Goal: Information Seeking & Learning: Learn about a topic

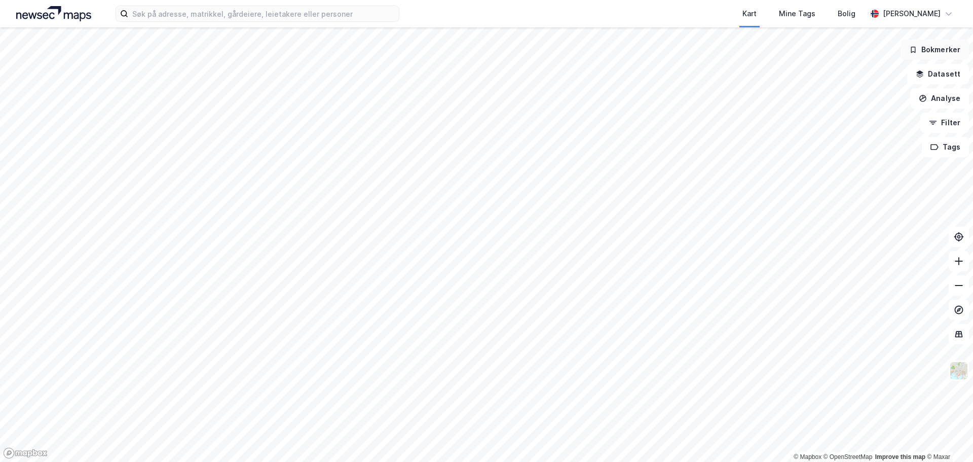
click at [933, 49] on button "Bokmerker" at bounding box center [935, 50] width 68 height 20
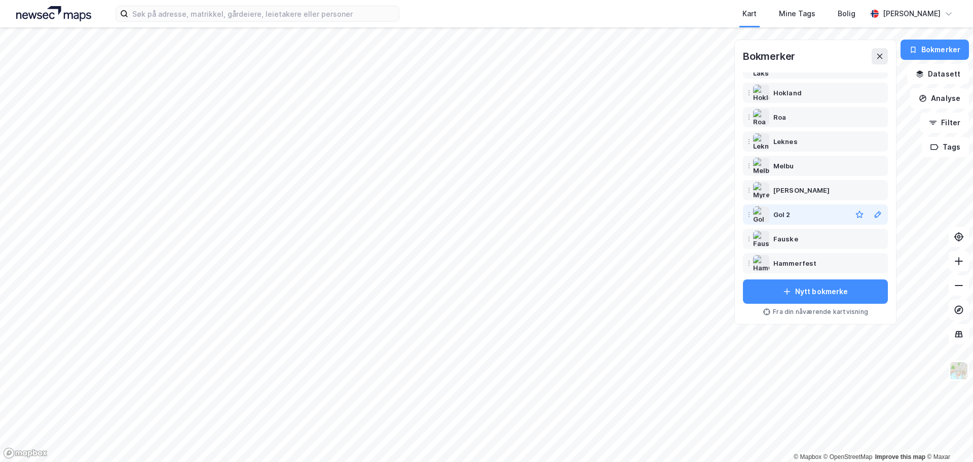
scroll to position [89, 0]
click at [781, 214] on div "Gol 2" at bounding box center [782, 212] width 17 height 12
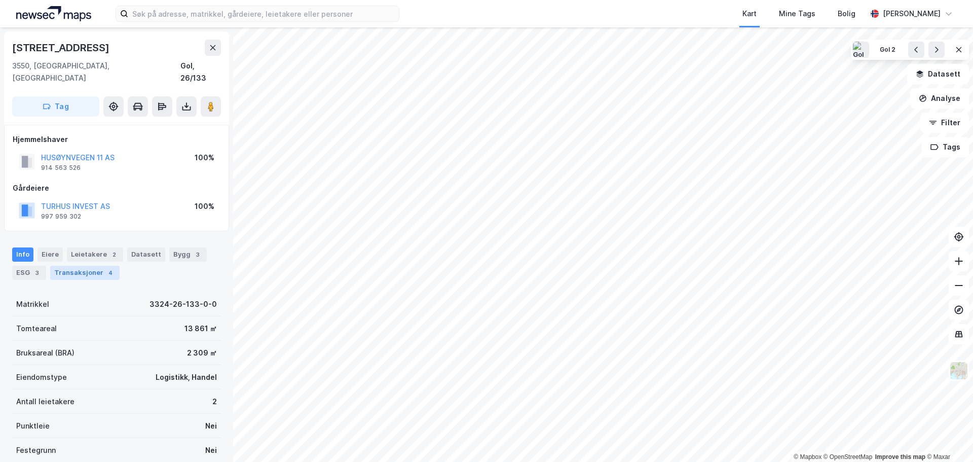
click at [61, 266] on div "Transaksjoner 4" at bounding box center [84, 273] width 69 height 14
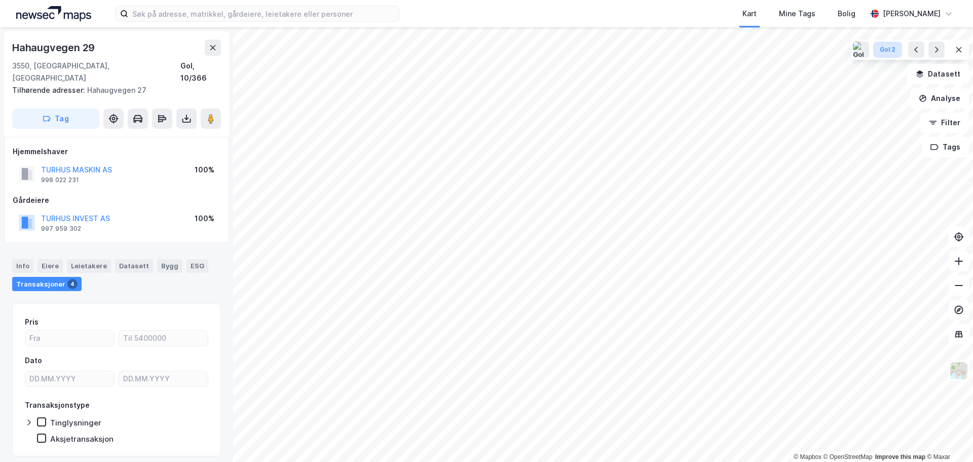
click at [885, 53] on div "Gol 2" at bounding box center [888, 50] width 16 height 9
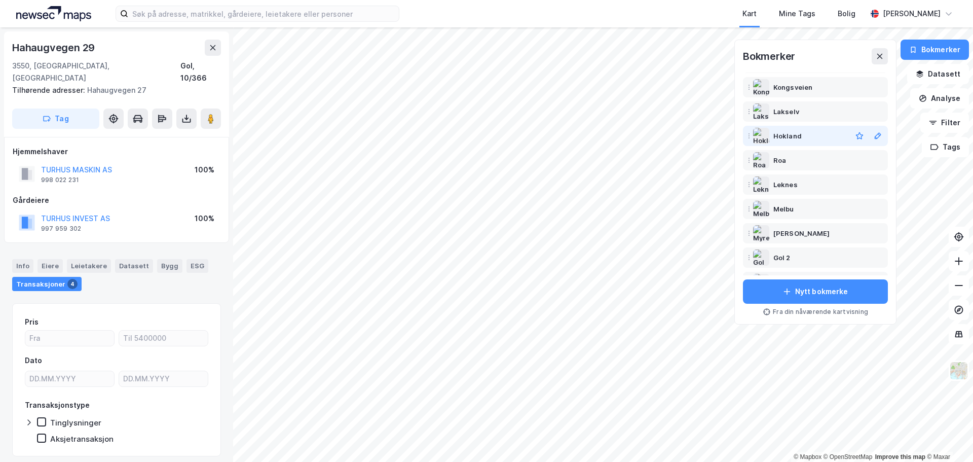
scroll to position [89, 0]
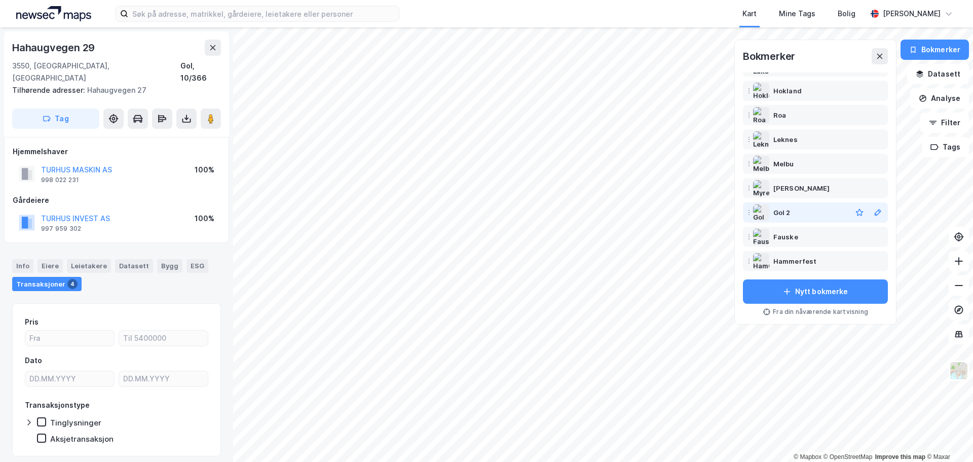
click at [770, 212] on img at bounding box center [761, 212] width 16 height 16
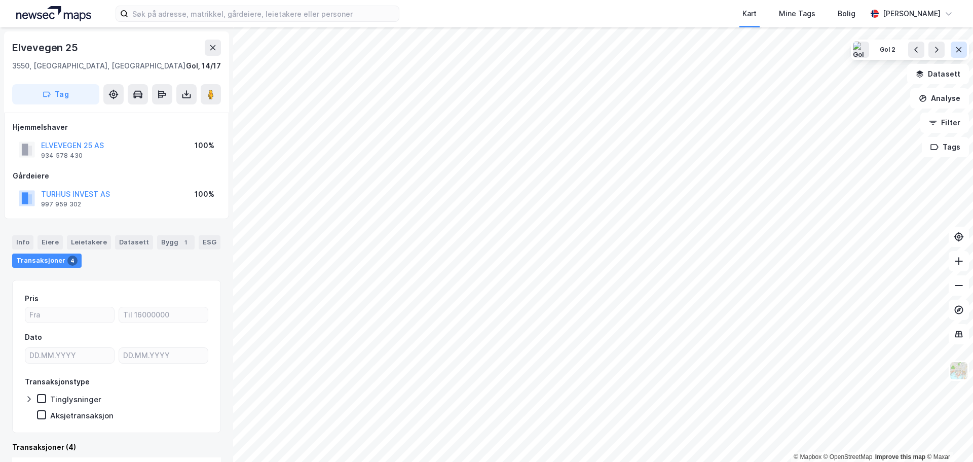
click at [958, 51] on icon at bounding box center [959, 50] width 8 height 8
click at [938, 48] on button "Bokmerker" at bounding box center [935, 50] width 68 height 20
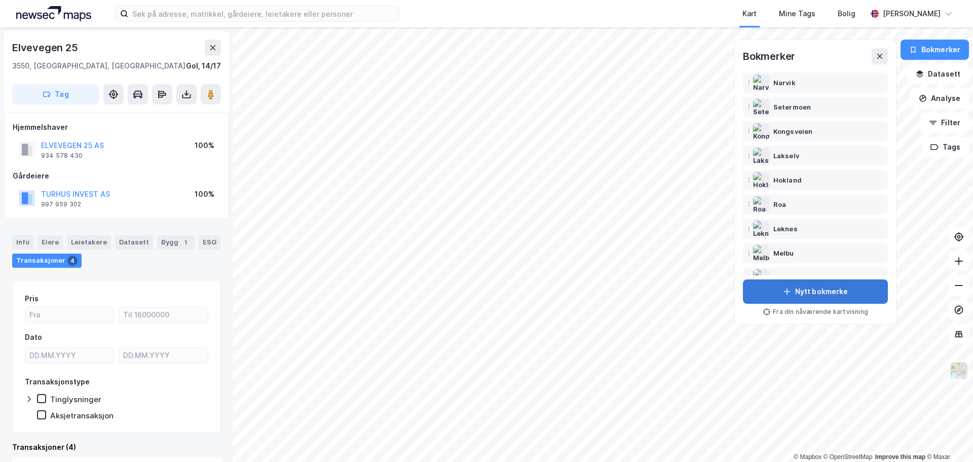
click at [804, 287] on button "Nytt bokmerke" at bounding box center [815, 291] width 145 height 24
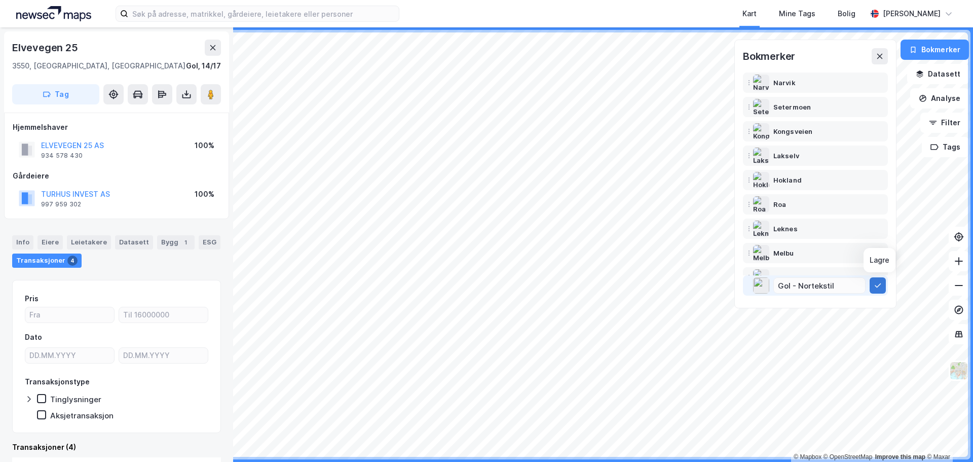
type input "Gol - Nortekstil"
click at [879, 292] on button at bounding box center [878, 285] width 16 height 16
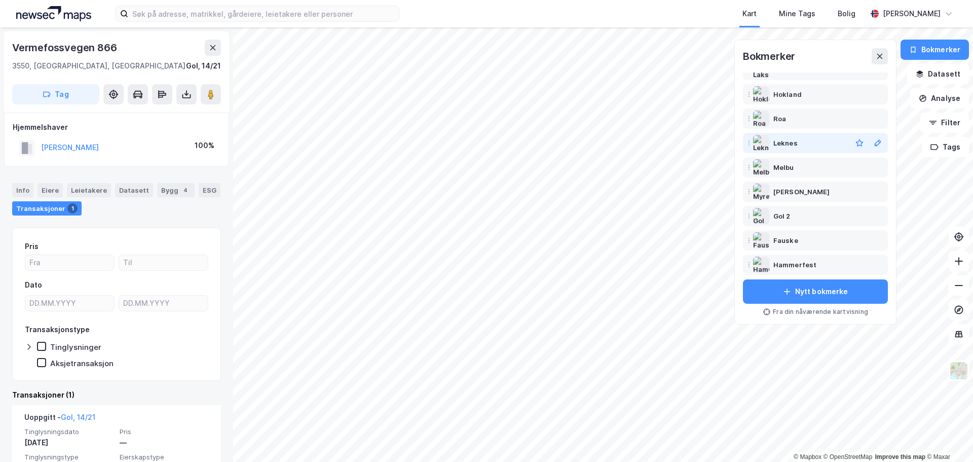
scroll to position [114, 0]
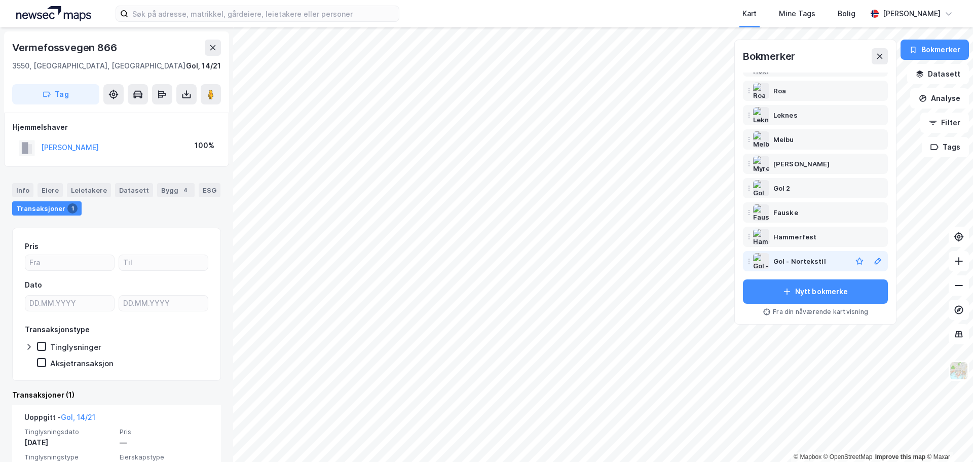
click at [812, 258] on div "Gol - Nortekstil" at bounding box center [800, 261] width 53 height 12
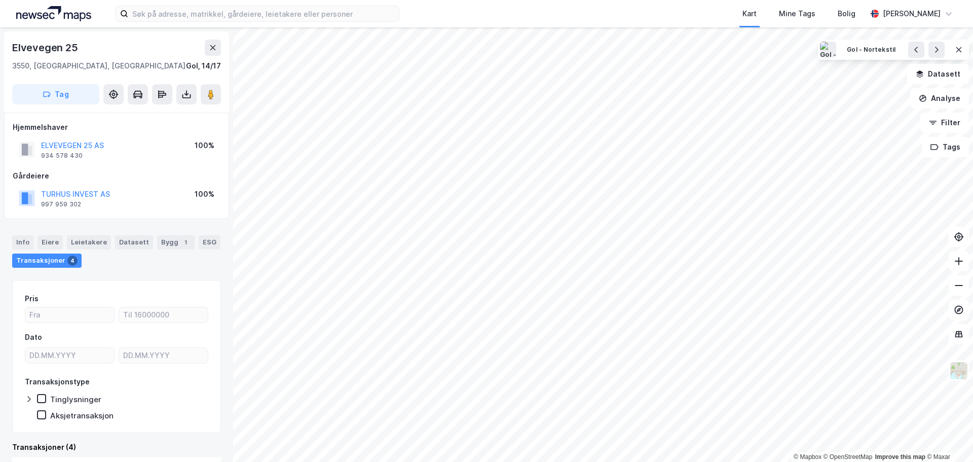
click at [39, 13] on img at bounding box center [53, 13] width 75 height 15
